Goal: Task Accomplishment & Management: Use online tool/utility

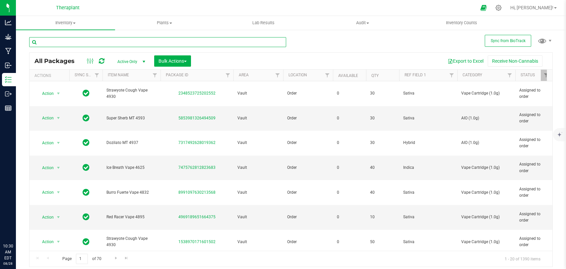
click at [175, 46] on input "text" at bounding box center [157, 42] width 257 height 10
type input "4925"
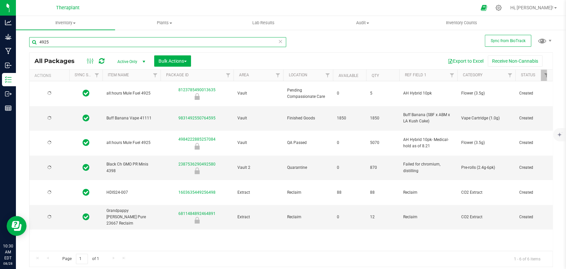
type input "[DATE]"
click at [100, 62] on icon at bounding box center [102, 61] width 6 height 7
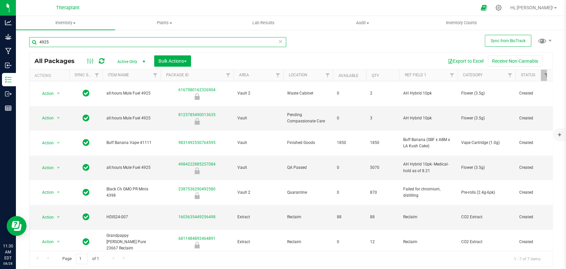
click at [170, 43] on input "4925" at bounding box center [157, 42] width 257 height 10
type input "4"
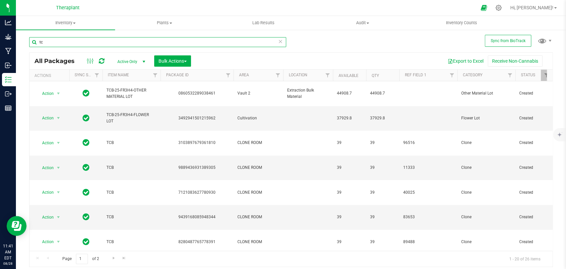
type input "t"
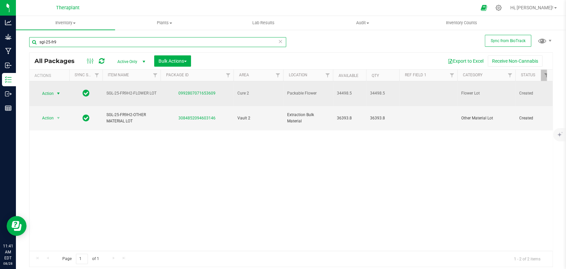
type input "sgl-25-fr9"
click at [53, 90] on span "Action" at bounding box center [45, 93] width 18 height 9
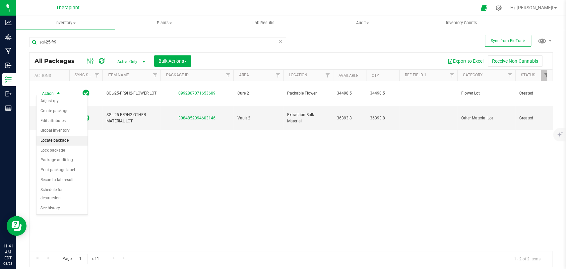
click at [60, 139] on li "Locate package" at bounding box center [61, 141] width 51 height 10
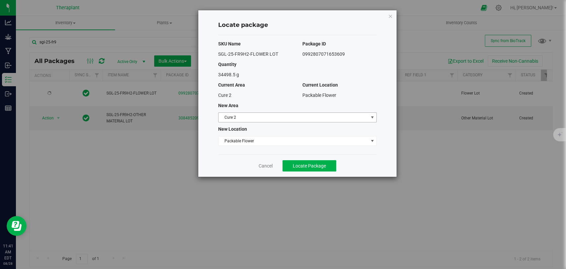
click at [243, 117] on span "Cure 2" at bounding box center [294, 117] width 150 height 9
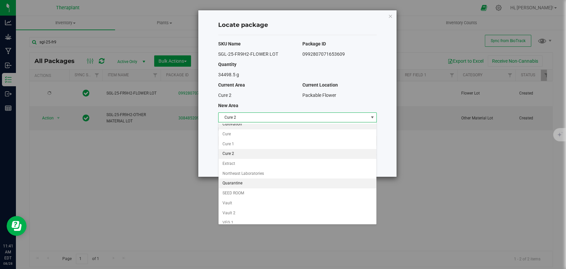
scroll to position [57, 0]
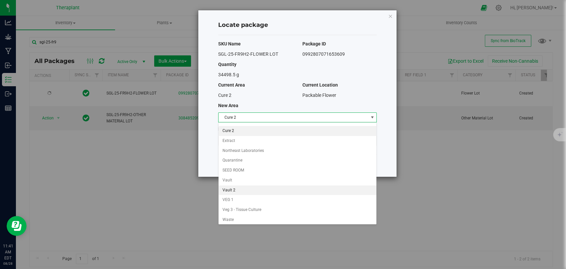
click at [234, 185] on li "Vault 2" at bounding box center [298, 190] width 158 height 10
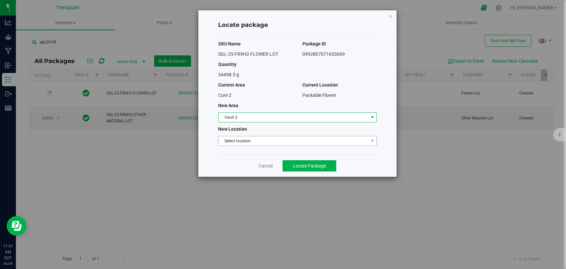
click at [234, 140] on span "Select location" at bounding box center [294, 140] width 150 height 9
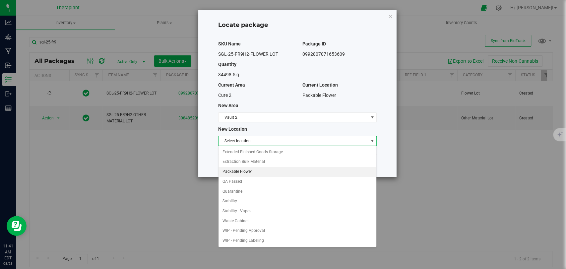
click at [237, 170] on li "Packable Flower" at bounding box center [298, 172] width 158 height 10
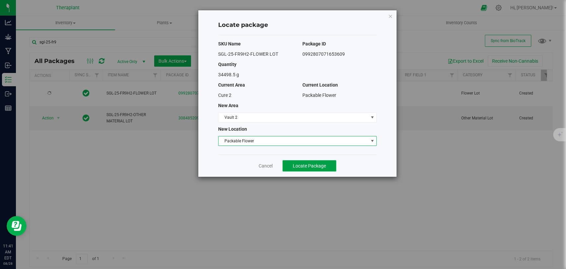
click at [296, 165] on span "Locate Package" at bounding box center [309, 165] width 33 height 5
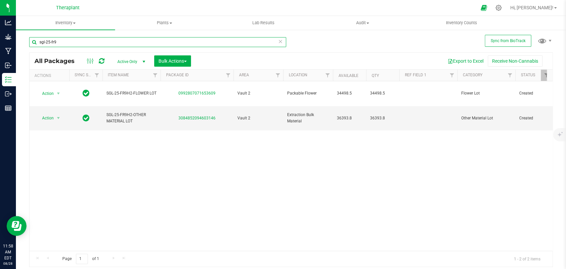
click at [100, 45] on input "sgl-25-fr9" at bounding box center [157, 42] width 257 height 10
type input "s"
type input "wdc-25-fr4"
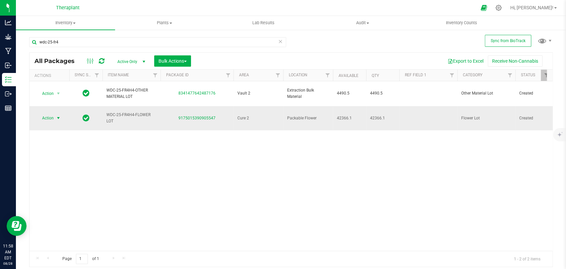
click at [56, 115] on span "select" at bounding box center [58, 117] width 5 height 5
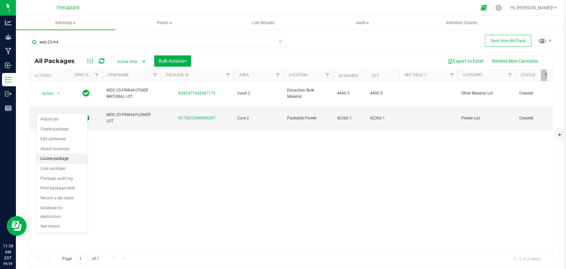
click at [52, 159] on li "Locate package" at bounding box center [61, 159] width 51 height 10
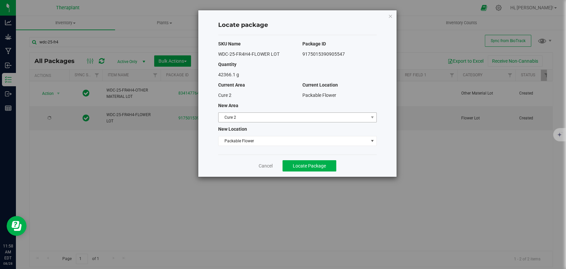
click at [238, 116] on span "Cure 2" at bounding box center [294, 117] width 150 height 9
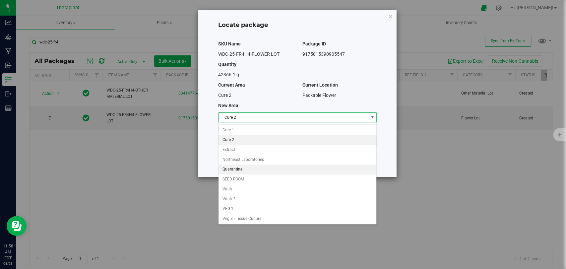
scroll to position [57, 0]
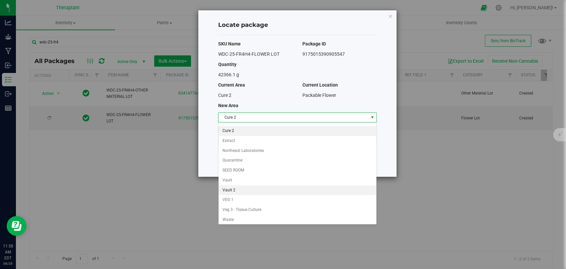
click at [237, 191] on li "Vault 2" at bounding box center [298, 190] width 158 height 10
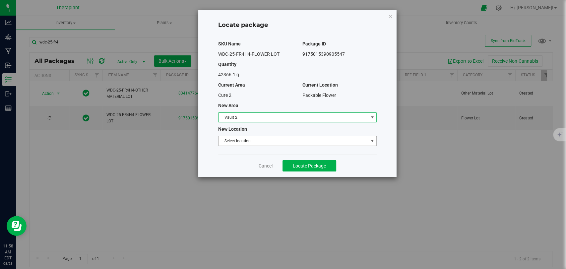
click at [241, 142] on span "Select location" at bounding box center [294, 140] width 150 height 9
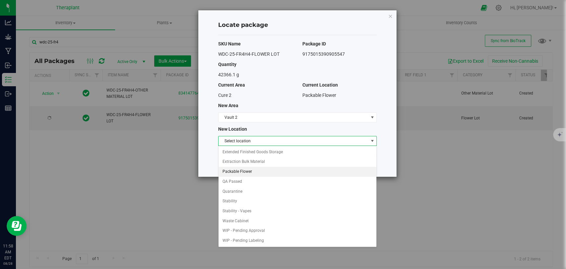
click at [239, 169] on li "Packable Flower" at bounding box center [298, 172] width 158 height 10
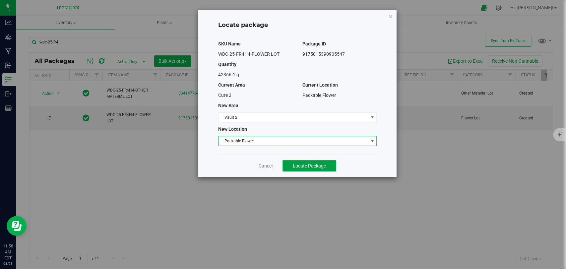
click at [288, 161] on button "Locate Package" at bounding box center [310, 165] width 54 height 11
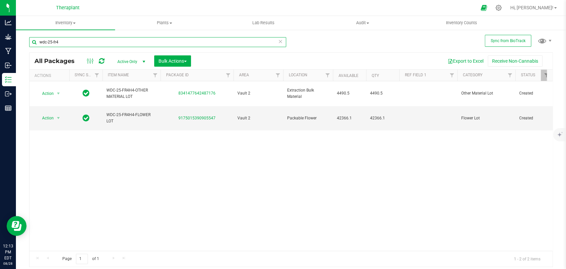
drag, startPoint x: 129, startPoint y: 41, endPoint x: 138, endPoint y: 35, distance: 11.1
click at [129, 41] on input "wdc-25-fr4" at bounding box center [157, 42] width 257 height 10
type input "w"
type input "sbf-25-fr4h4"
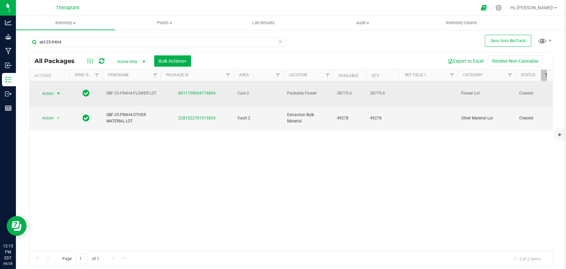
click at [55, 89] on span "select" at bounding box center [58, 93] width 8 height 9
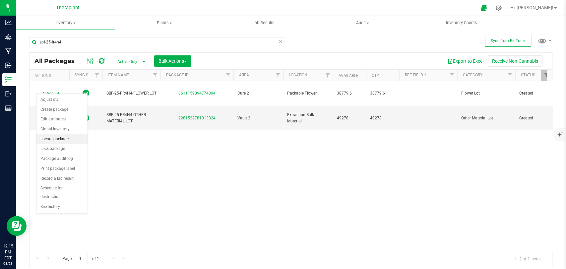
click at [52, 140] on li "Locate package" at bounding box center [61, 139] width 51 height 10
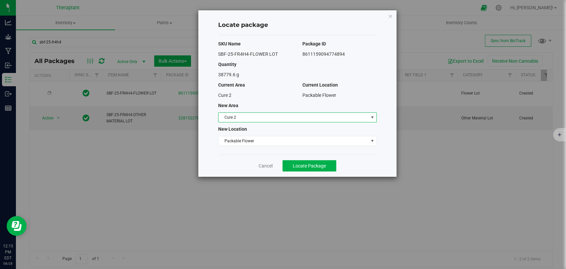
click at [244, 117] on span "Cure 2" at bounding box center [294, 117] width 150 height 9
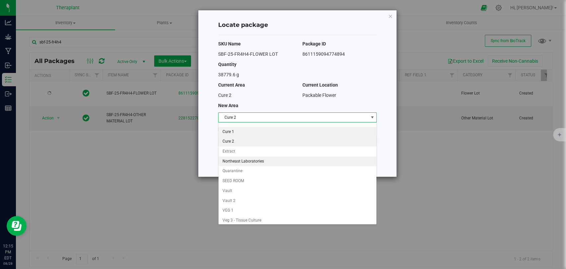
scroll to position [57, 0]
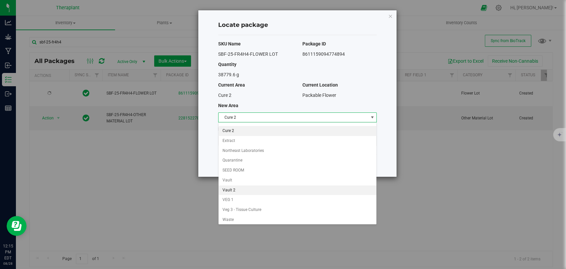
click at [233, 189] on li "Vault 2" at bounding box center [298, 190] width 158 height 10
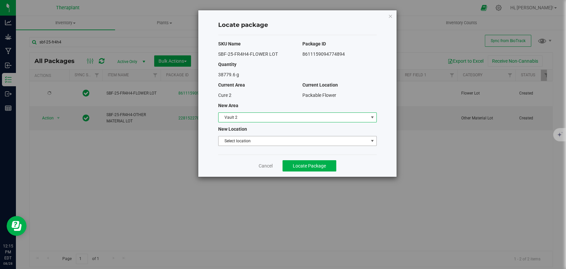
click at [241, 139] on span "Select location" at bounding box center [294, 140] width 150 height 9
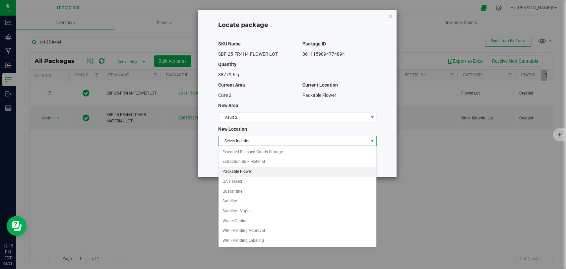
click at [244, 172] on li "Packable Flower" at bounding box center [298, 172] width 158 height 10
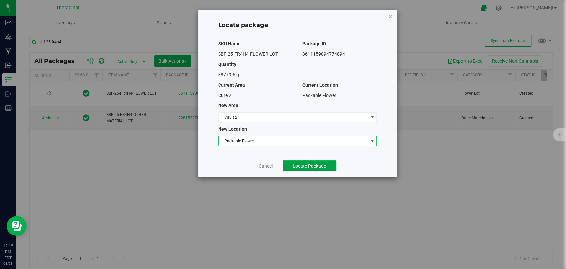
click at [295, 164] on span "Locate Package" at bounding box center [309, 165] width 33 height 5
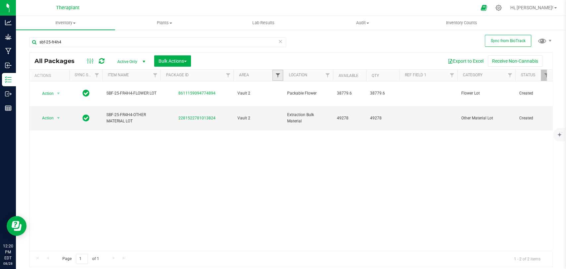
click at [277, 75] on span "Filter" at bounding box center [277, 75] width 5 height 5
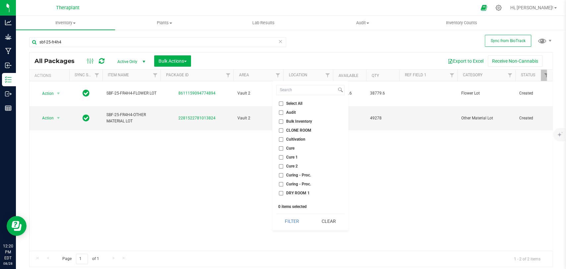
click at [279, 43] on icon at bounding box center [280, 41] width 5 height 8
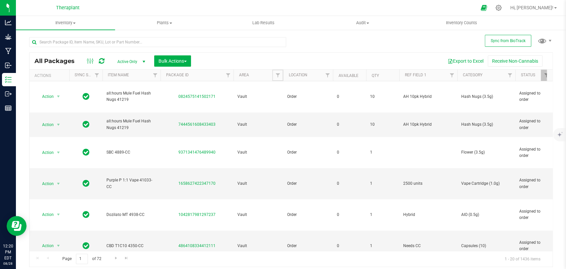
click at [278, 73] on span "Filter" at bounding box center [277, 75] width 5 height 5
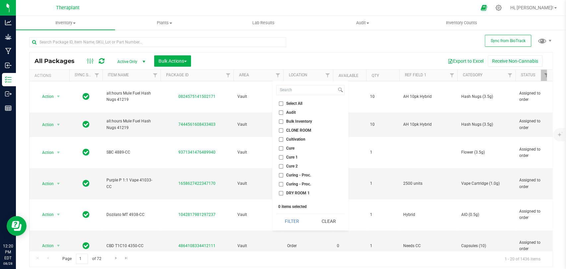
click at [287, 166] on span "Cure 2" at bounding box center [292, 166] width 12 height 4
click at [283, 166] on input "Cure 2" at bounding box center [281, 166] width 4 height 4
checkbox input "true"
click at [294, 221] on button "Filter" at bounding box center [292, 221] width 32 height 15
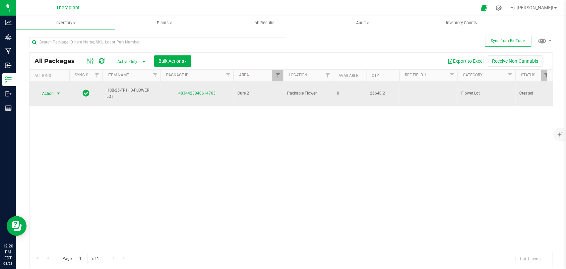
click at [56, 91] on span "select" at bounding box center [58, 93] width 5 height 5
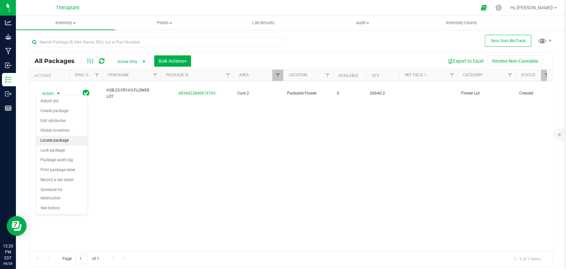
click at [53, 138] on li "Locate package" at bounding box center [61, 141] width 51 height 10
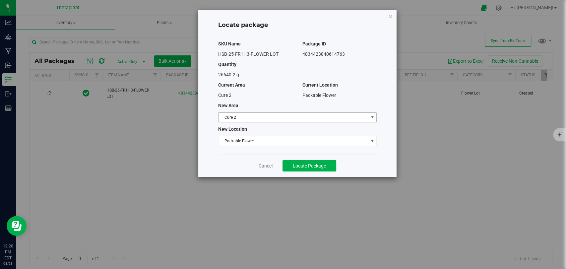
click at [261, 117] on span "Cure 2" at bounding box center [294, 117] width 150 height 9
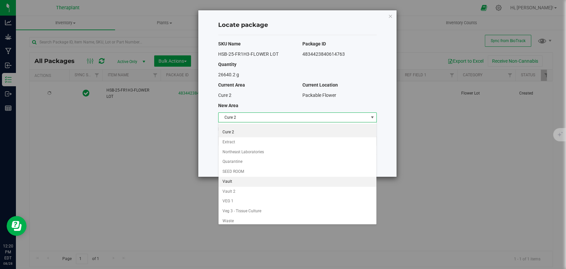
scroll to position [57, 0]
click at [239, 188] on li "Vault 2" at bounding box center [298, 190] width 158 height 10
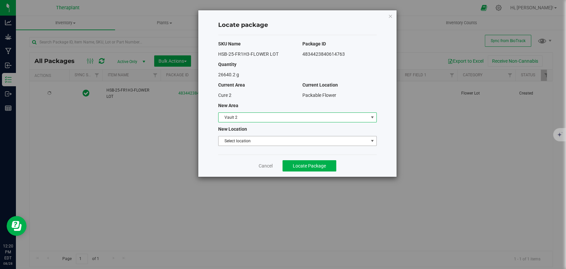
click at [242, 141] on span "Select location" at bounding box center [294, 140] width 150 height 9
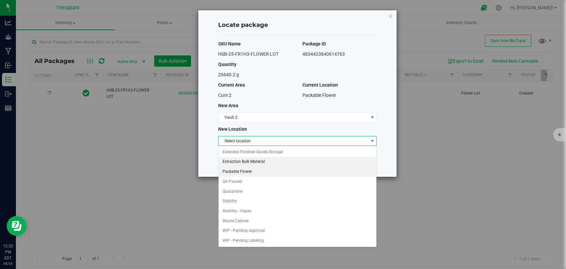
click at [240, 169] on li "Packable Flower" at bounding box center [298, 172] width 158 height 10
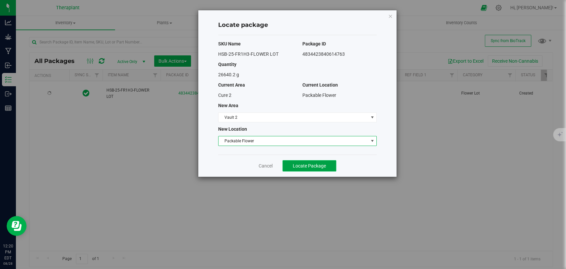
click at [310, 167] on span "Locate Package" at bounding box center [309, 165] width 33 height 5
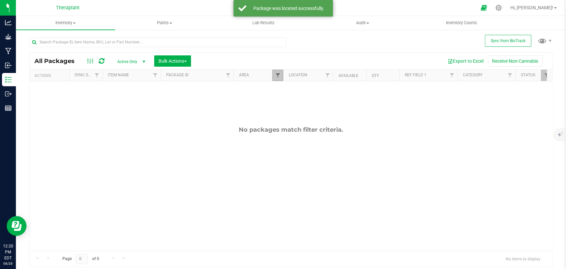
click at [277, 73] on span "Filter" at bounding box center [277, 75] width 5 height 5
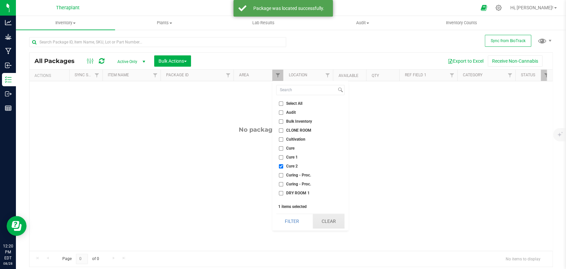
click at [319, 221] on button "Clear" at bounding box center [329, 221] width 32 height 15
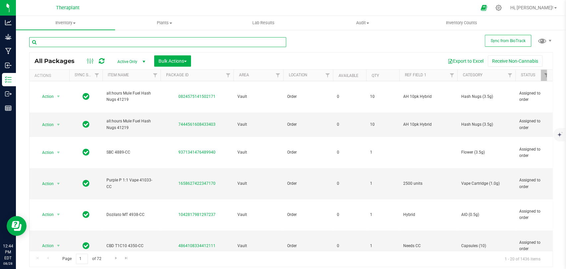
click at [170, 40] on input "text" at bounding box center [157, 42] width 257 height 10
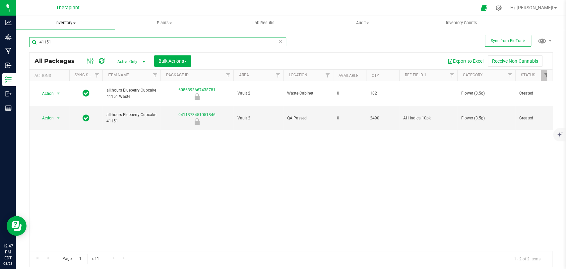
type input "41151"
